Goal: Find specific page/section: Find specific page/section

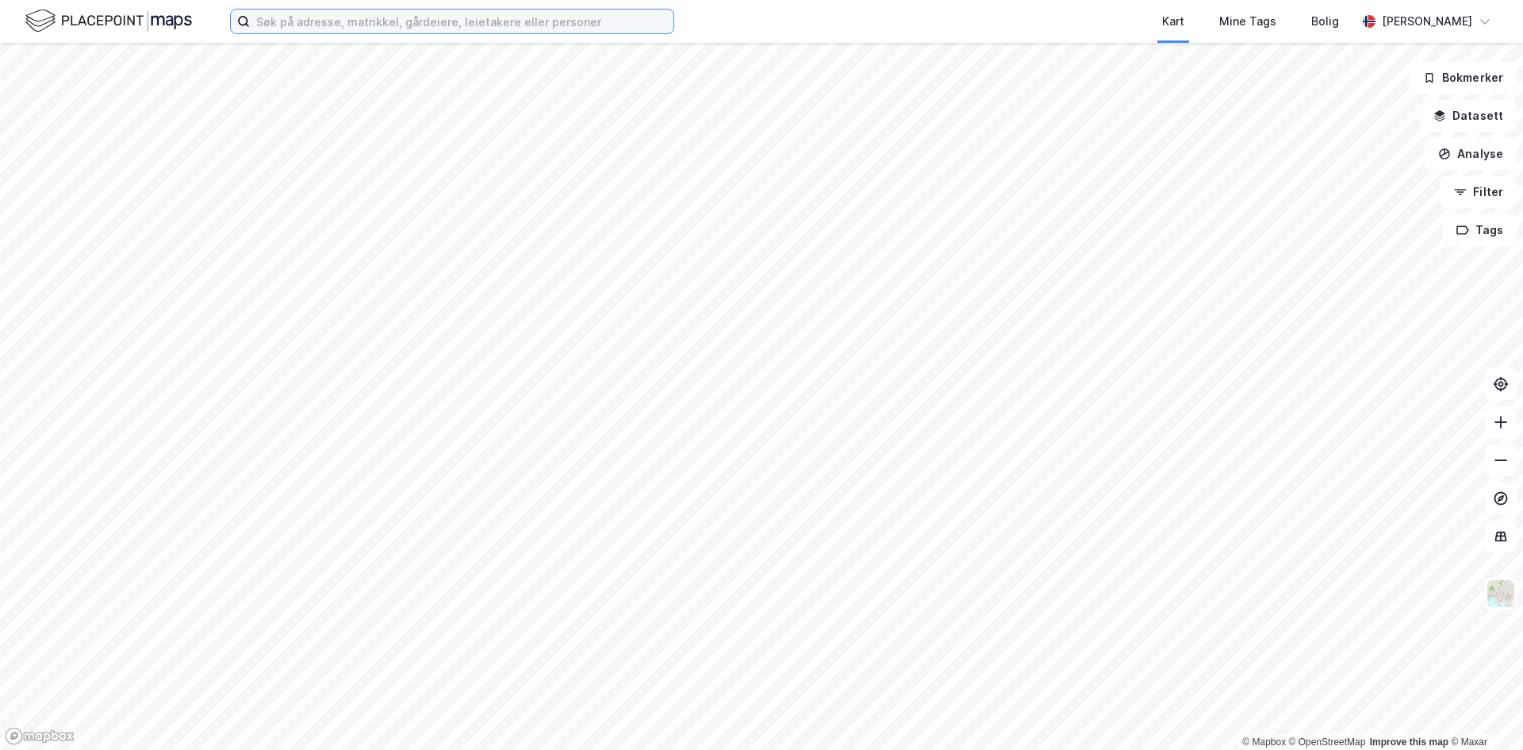
click at [403, 24] on input at bounding box center [462, 22] width 424 height 24
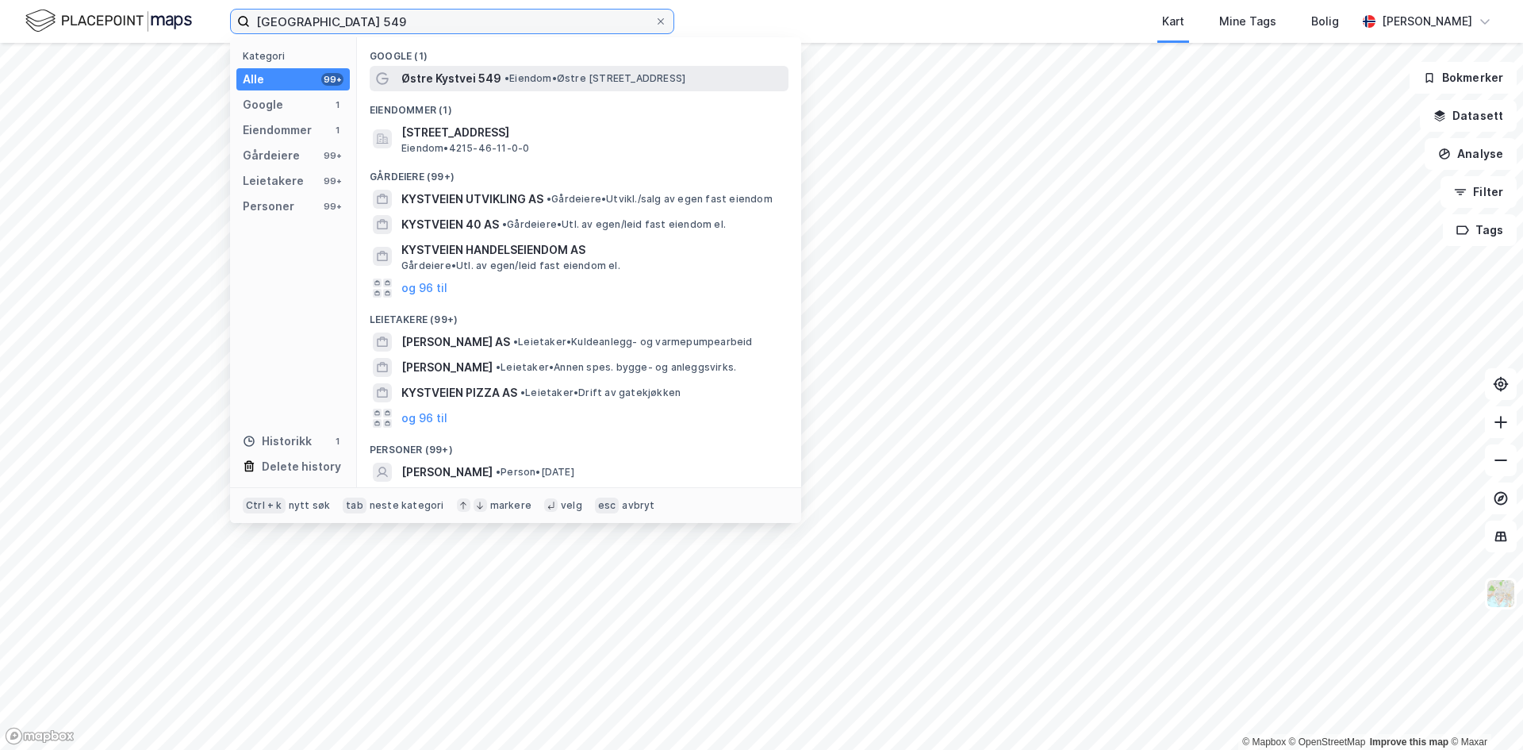
type input "[GEOGRAPHIC_DATA] 549"
click at [465, 71] on span "Østre Kystvei 549" at bounding box center [451, 78] width 100 height 19
